Goal: Check status: Check status

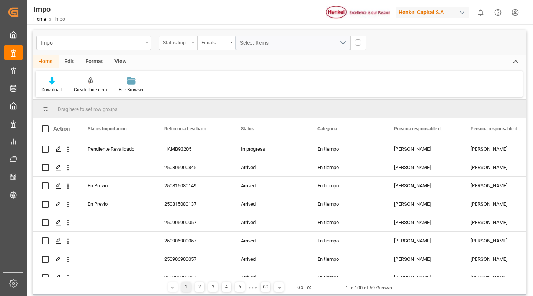
click at [191, 44] on div "Status Importación" at bounding box center [178, 43] width 38 height 15
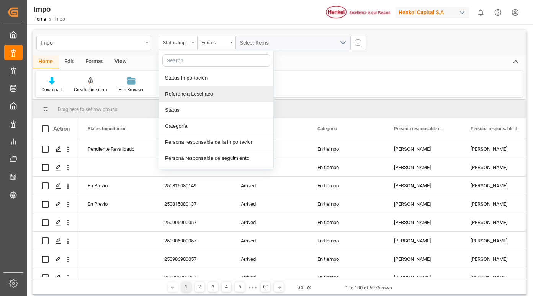
click at [189, 94] on div "Referencia Leschaco" at bounding box center [216, 94] width 114 height 16
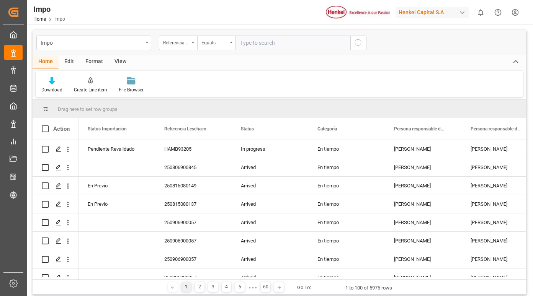
click at [246, 43] on input "text" at bounding box center [293, 43] width 115 height 15
type input "250716080016"
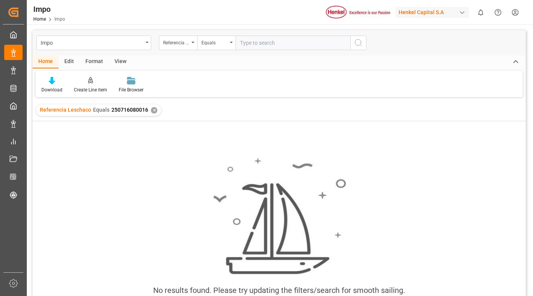
click at [249, 42] on input "text" at bounding box center [293, 43] width 115 height 15
paste input "250815080149"
type input "250815080149"
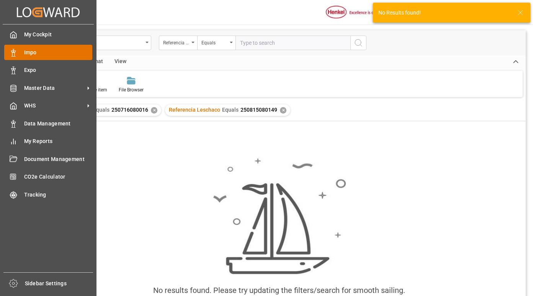
click at [39, 50] on span "Impo" at bounding box center [58, 53] width 69 height 8
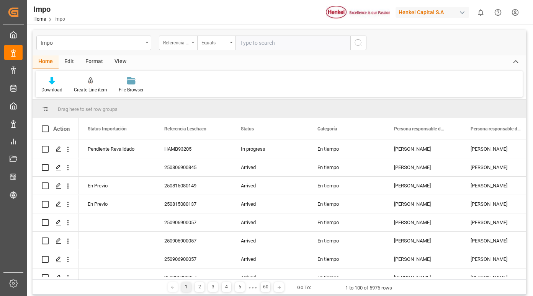
click at [191, 41] on div "Referencia Leschaco" at bounding box center [178, 43] width 38 height 15
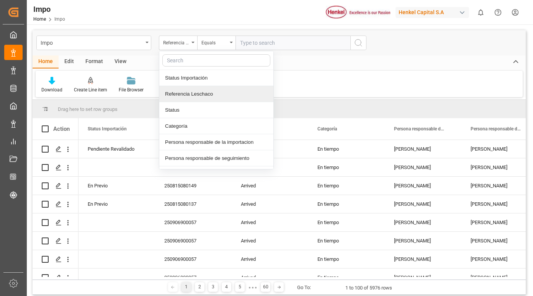
click at [204, 93] on div "Referencia Leschaco" at bounding box center [216, 94] width 114 height 16
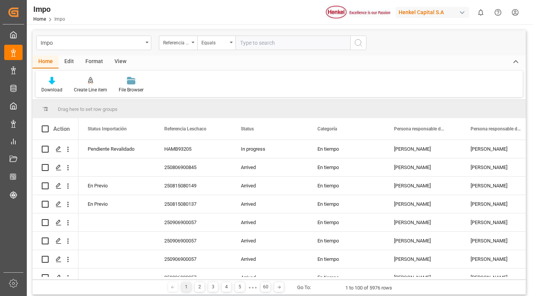
click at [260, 46] on input "text" at bounding box center [293, 43] width 115 height 15
paste input "250815080149"
type input "250815080149"
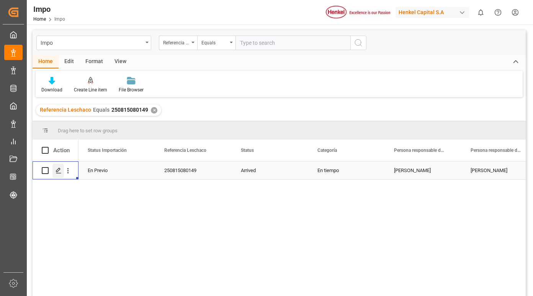
click at [57, 173] on line "Press SPACE to select this row." at bounding box center [58, 173] width 5 height 0
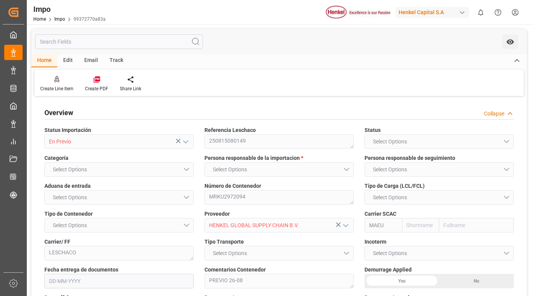
type input "Maersk"
type input "Maersk Line AS"
type input "0"
type input "1"
type input "2.58"
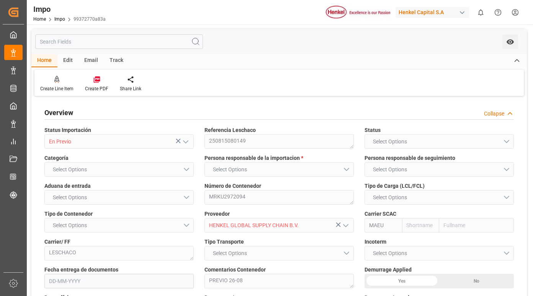
type input "2"
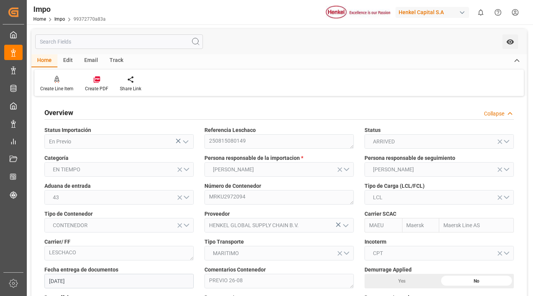
type input "[DATE]"
click at [115, 61] on div "Track" at bounding box center [116, 60] width 25 height 13
click at [50, 83] on icon at bounding box center [50, 80] width 8 height 8
